Goal: Browse casually

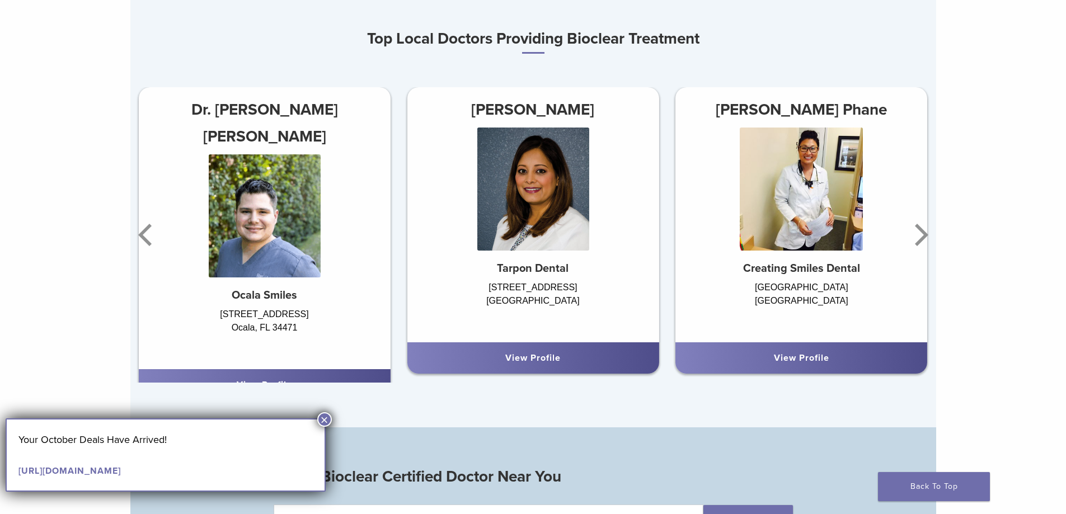
scroll to position [728, 0]
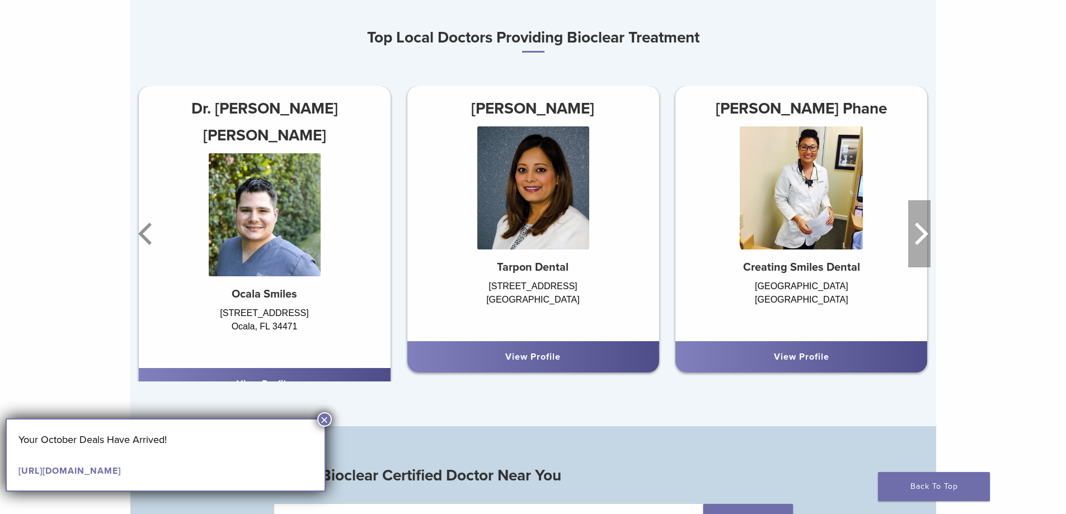
click at [925, 234] on icon "Next" at bounding box center [921, 234] width 13 height 22
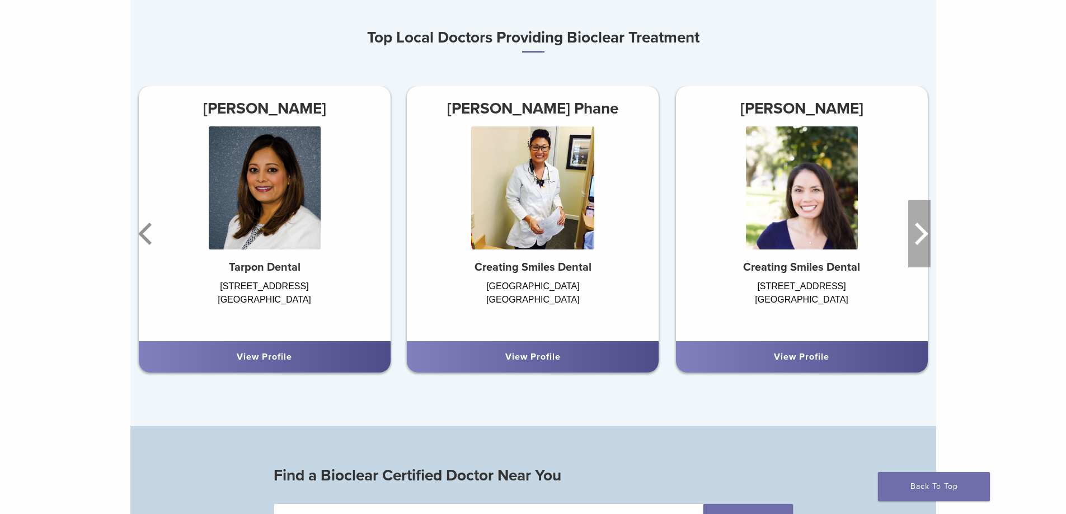
click at [926, 234] on icon "Next" at bounding box center [919, 233] width 22 height 67
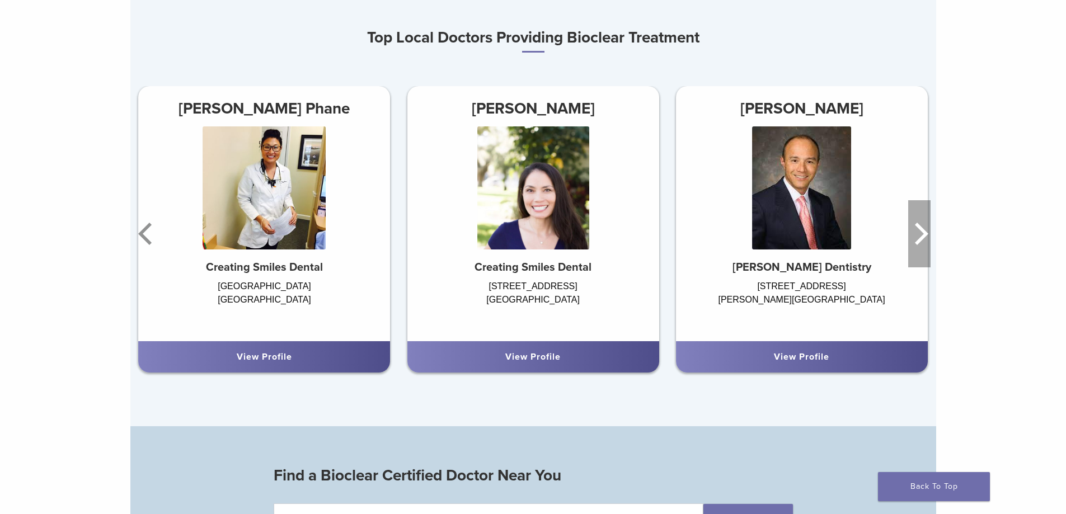
click at [926, 234] on icon "Next" at bounding box center [919, 233] width 22 height 67
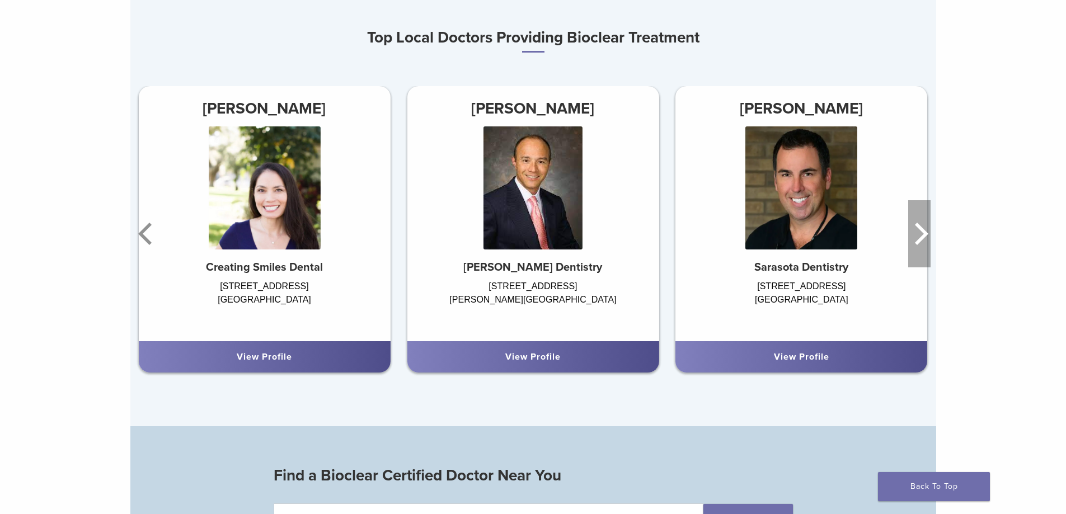
click at [925, 234] on icon "Next" at bounding box center [921, 234] width 13 height 22
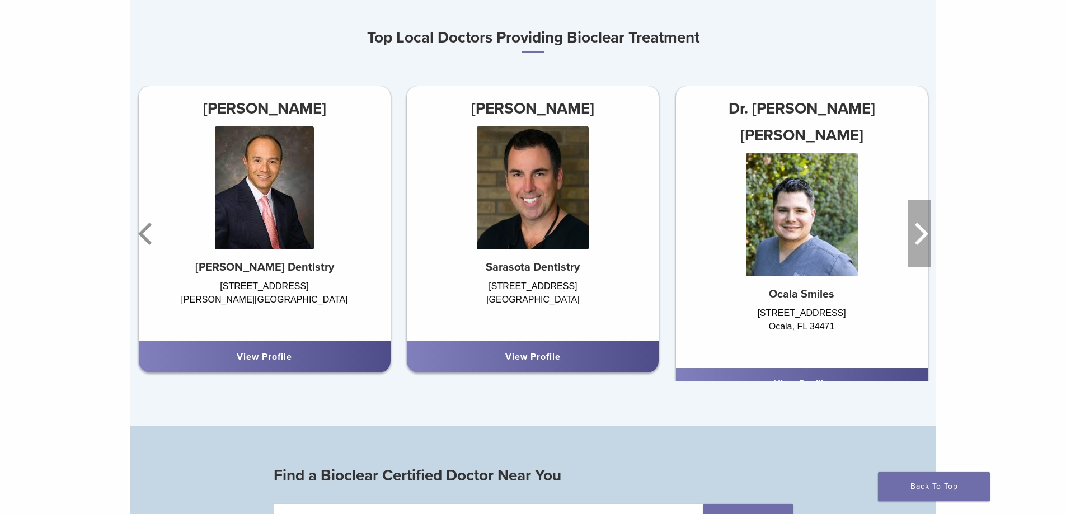
click at [928, 232] on icon "Next" at bounding box center [919, 233] width 22 height 67
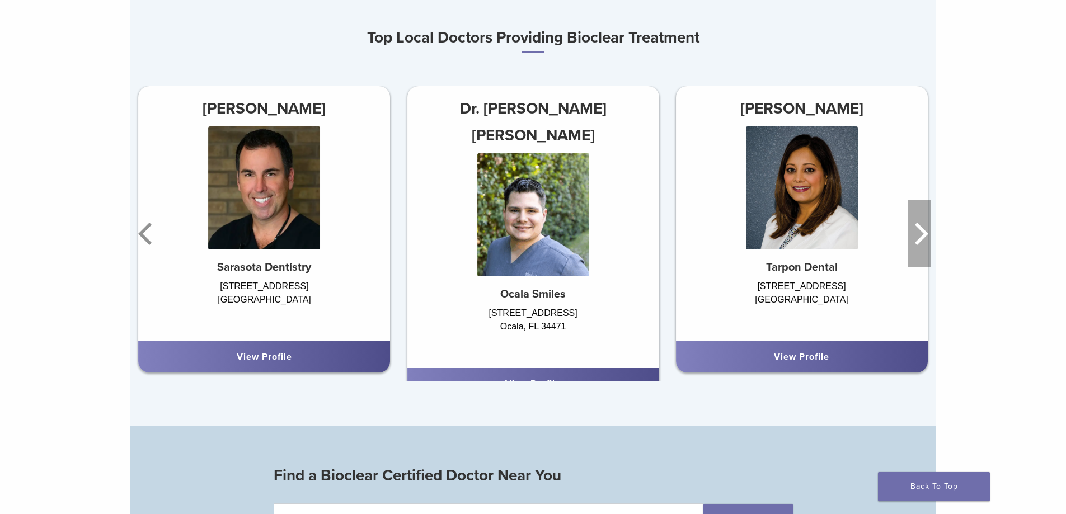
click at [920, 226] on icon "Next" at bounding box center [919, 233] width 22 height 67
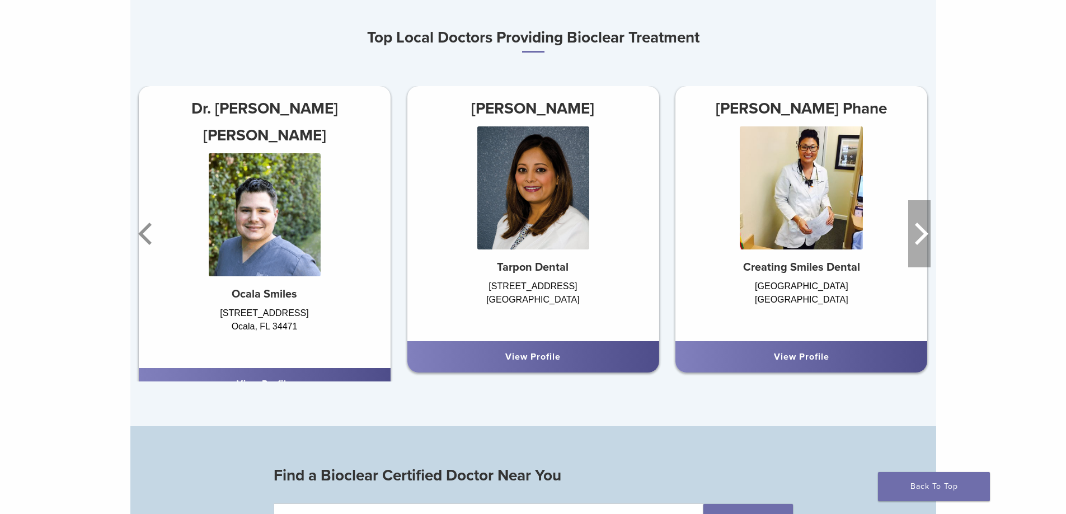
click at [917, 229] on icon "Next" at bounding box center [921, 234] width 13 height 22
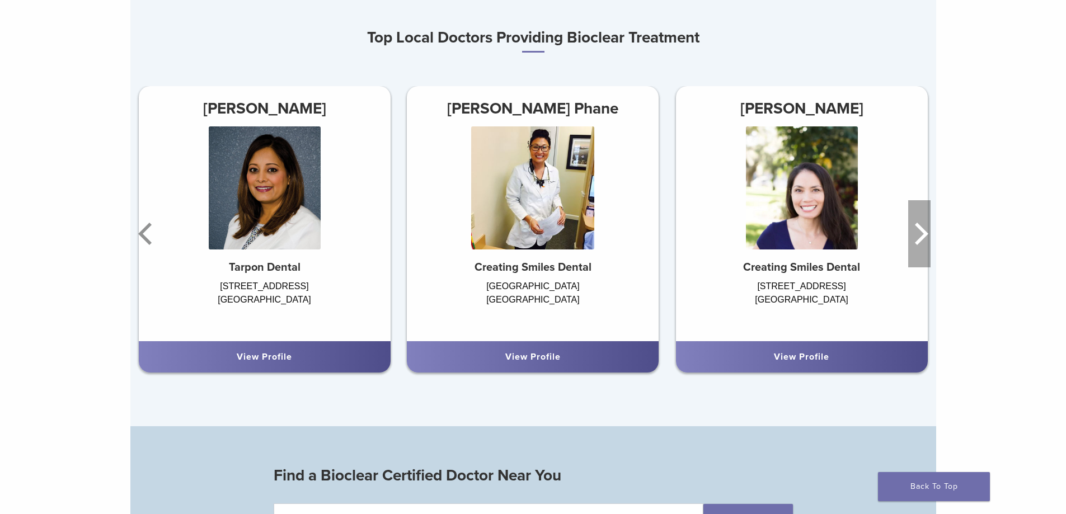
click at [917, 229] on icon "Next" at bounding box center [921, 234] width 13 height 22
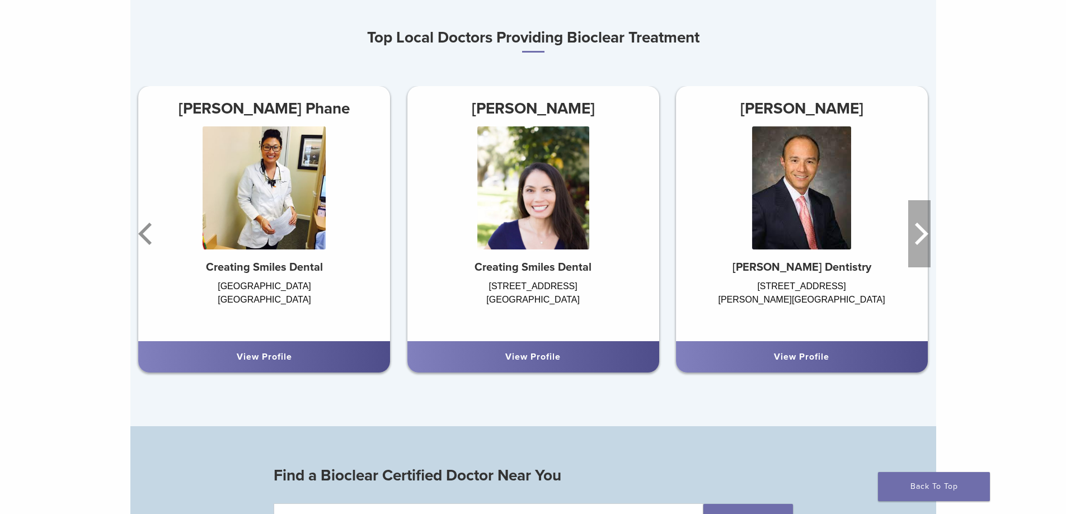
click at [917, 229] on icon "Next" at bounding box center [921, 234] width 13 height 22
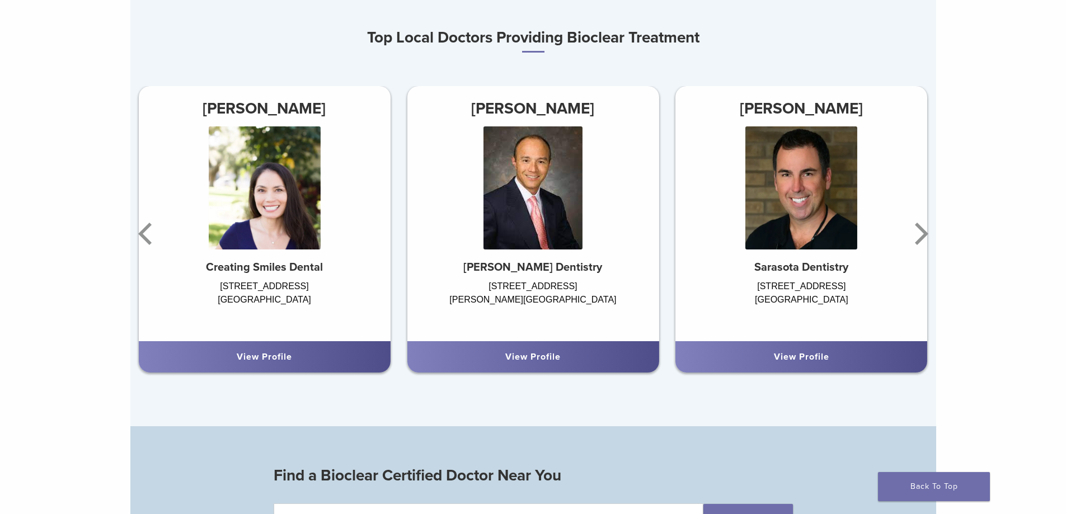
click at [904, 240] on div at bounding box center [802, 193] width 252 height 134
click at [914, 236] on icon "Next" at bounding box center [919, 233] width 22 height 67
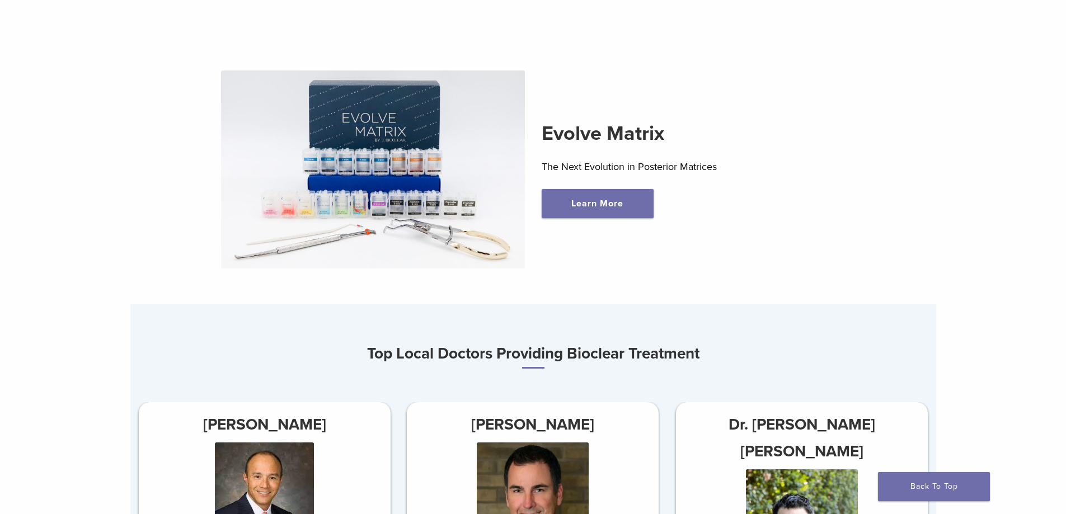
scroll to position [280, 0]
